Goal: Find specific page/section: Find specific page/section

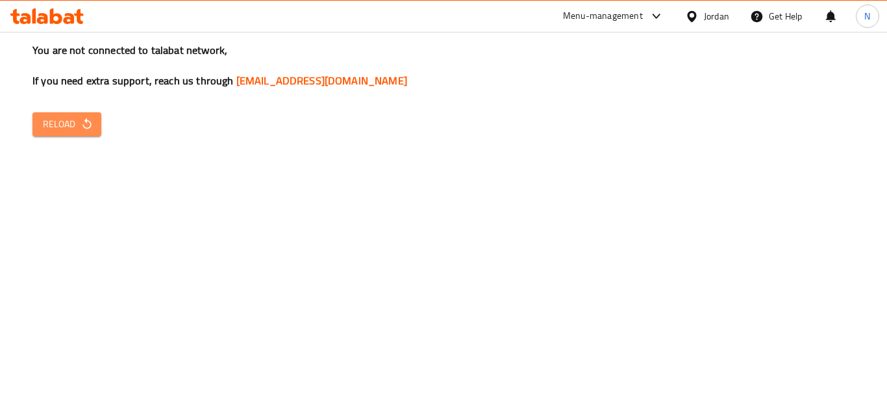
click at [71, 126] on span "Reload" at bounding box center [67, 124] width 48 height 16
click at [90, 118] on icon "button" at bounding box center [87, 124] width 13 height 13
click at [724, 18] on div "Jordan" at bounding box center [716, 16] width 25 height 14
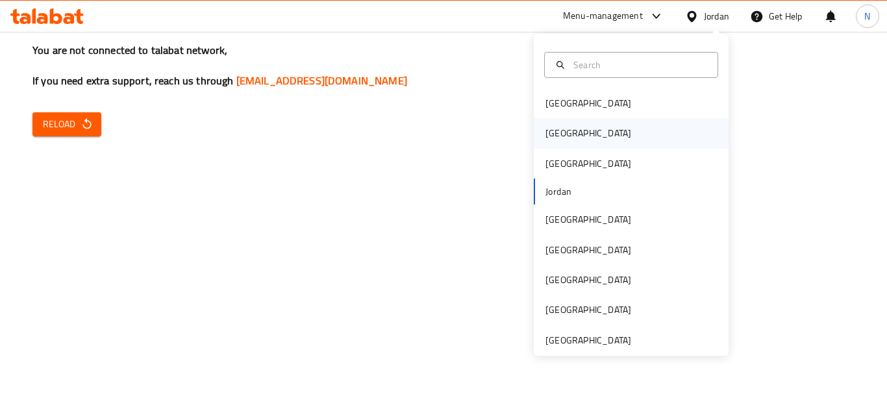
click at [550, 131] on div "[GEOGRAPHIC_DATA]" at bounding box center [589, 133] width 86 height 14
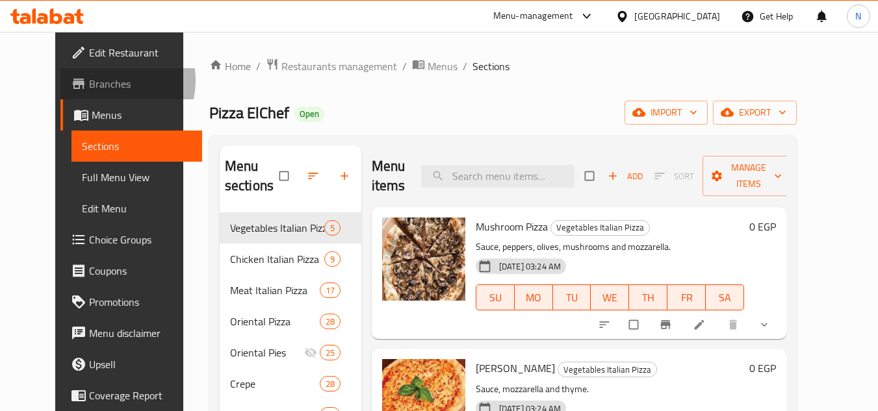
click at [89, 81] on span "Branches" at bounding box center [140, 84] width 103 height 16
